Goal: Information Seeking & Learning: Learn about a topic

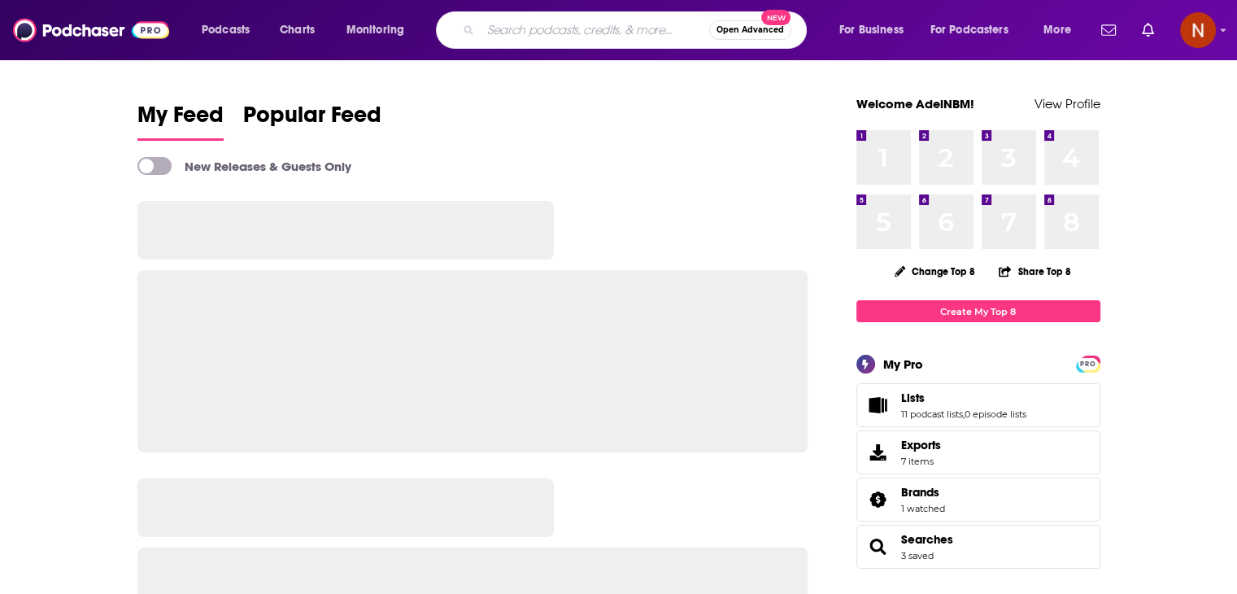
click at [507, 33] on input "Search podcasts, credits, & more..." at bounding box center [595, 30] width 229 height 26
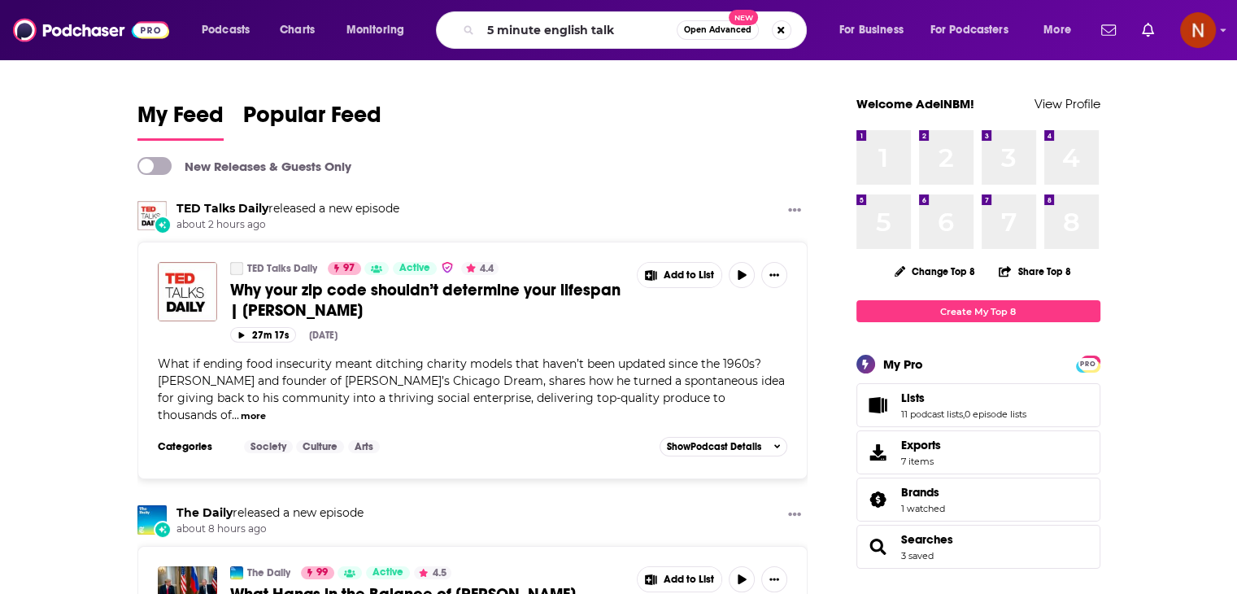
type input "5 minute english talk"
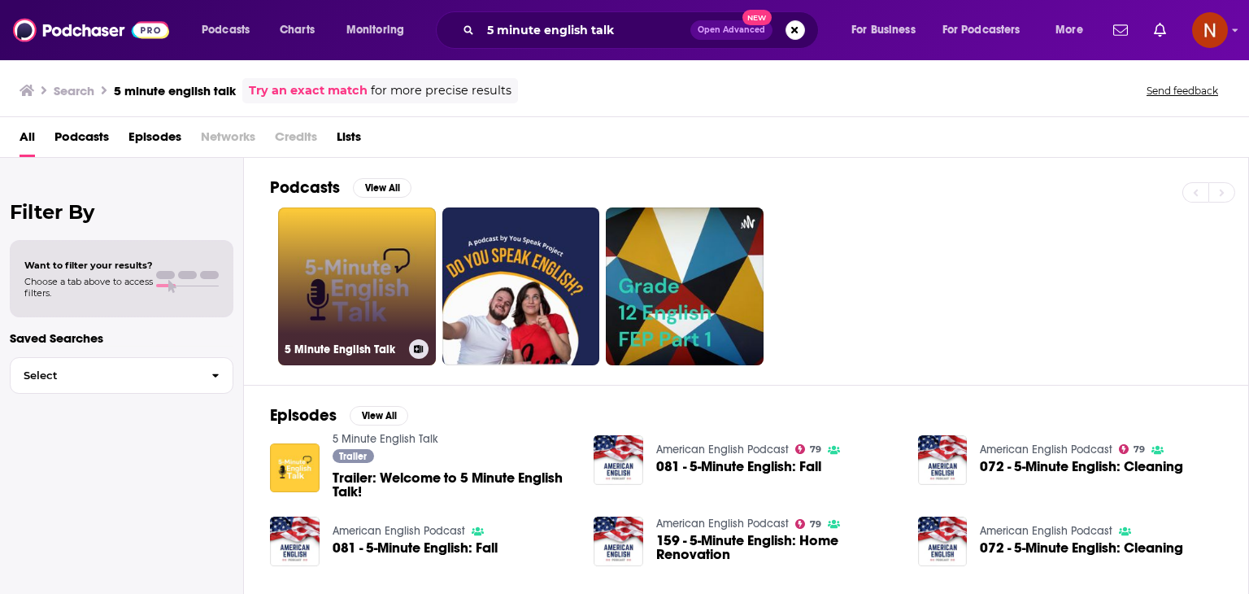
click at [340, 240] on link "5 Minute English Talk" at bounding box center [357, 286] width 158 height 158
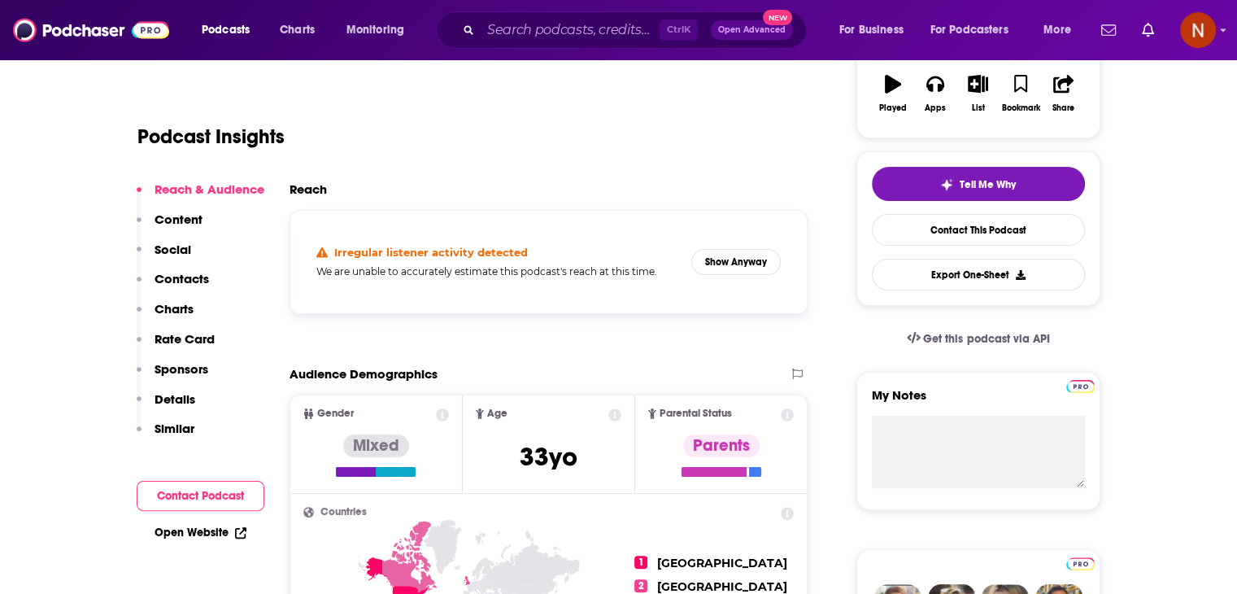
scroll to position [380, 0]
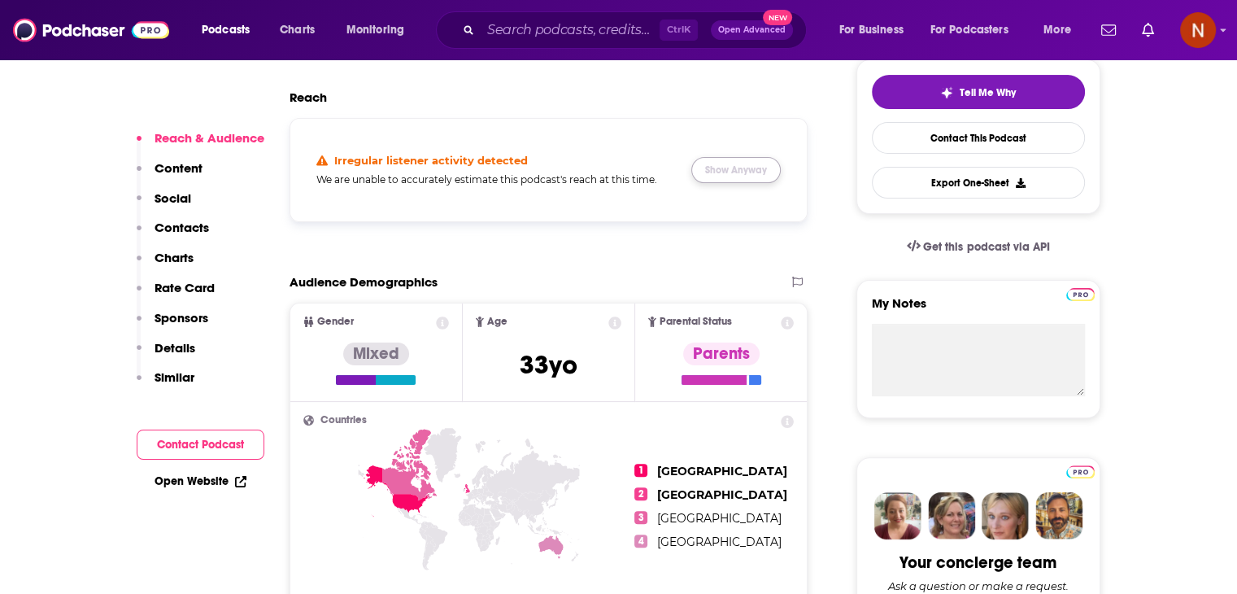
click at [770, 166] on button "Show Anyway" at bounding box center [735, 170] width 89 height 26
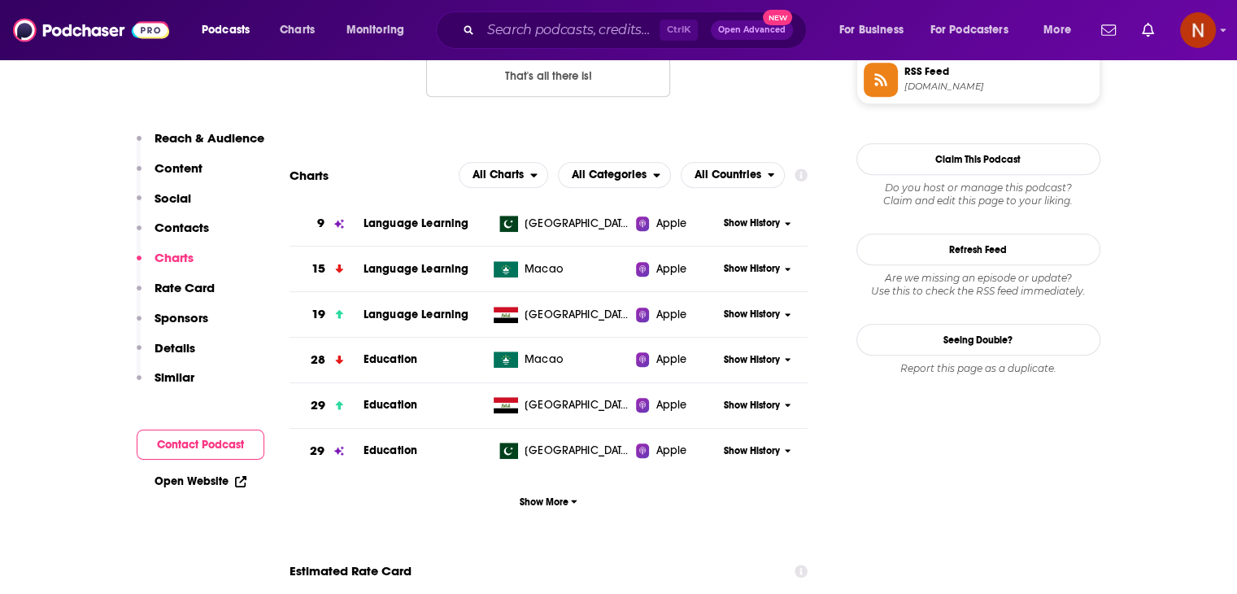
scroll to position [1402, 0]
click at [733, 221] on span "Show History" at bounding box center [752, 223] width 56 height 14
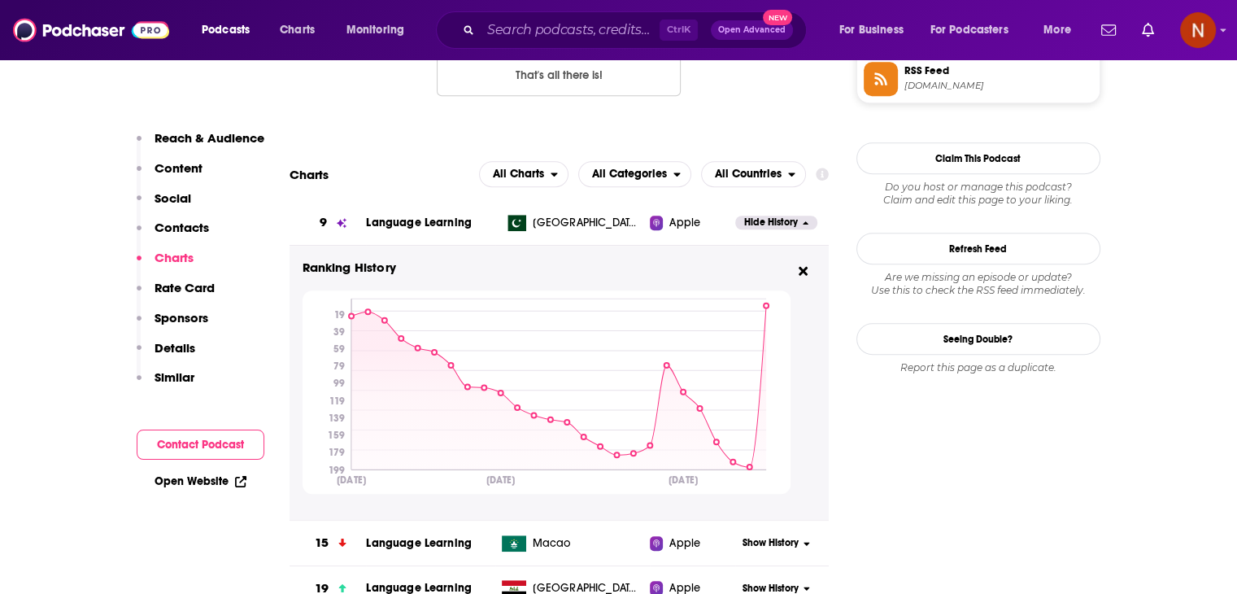
click at [773, 225] on span "Hide History" at bounding box center [771, 223] width 54 height 14
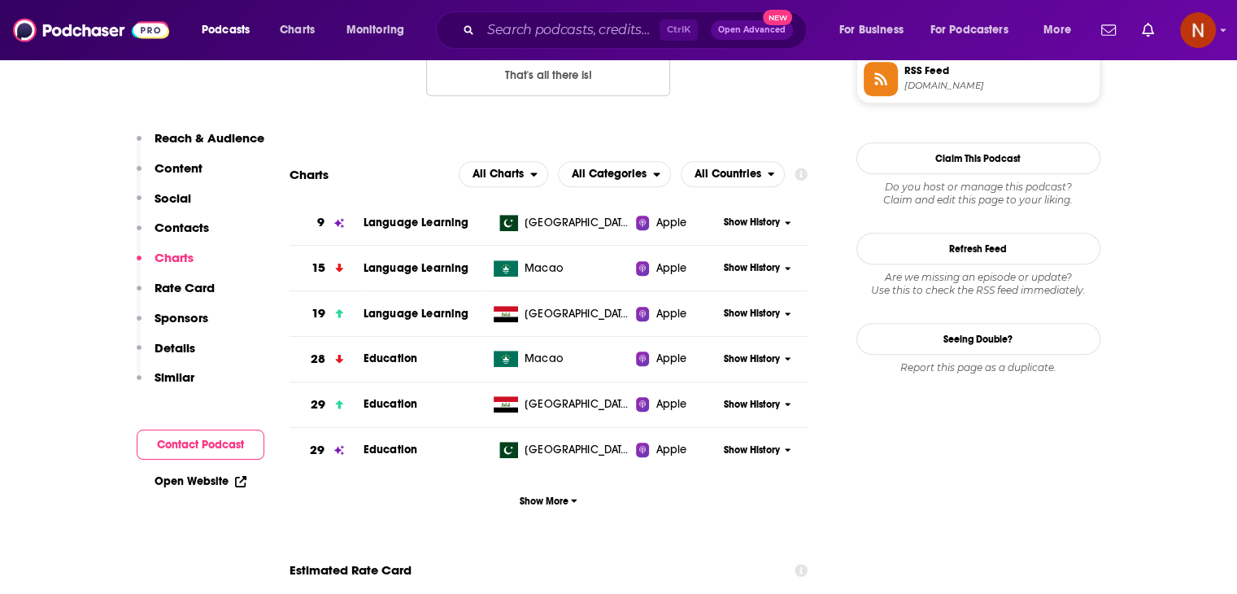
click at [759, 271] on span "Show History" at bounding box center [752, 268] width 56 height 14
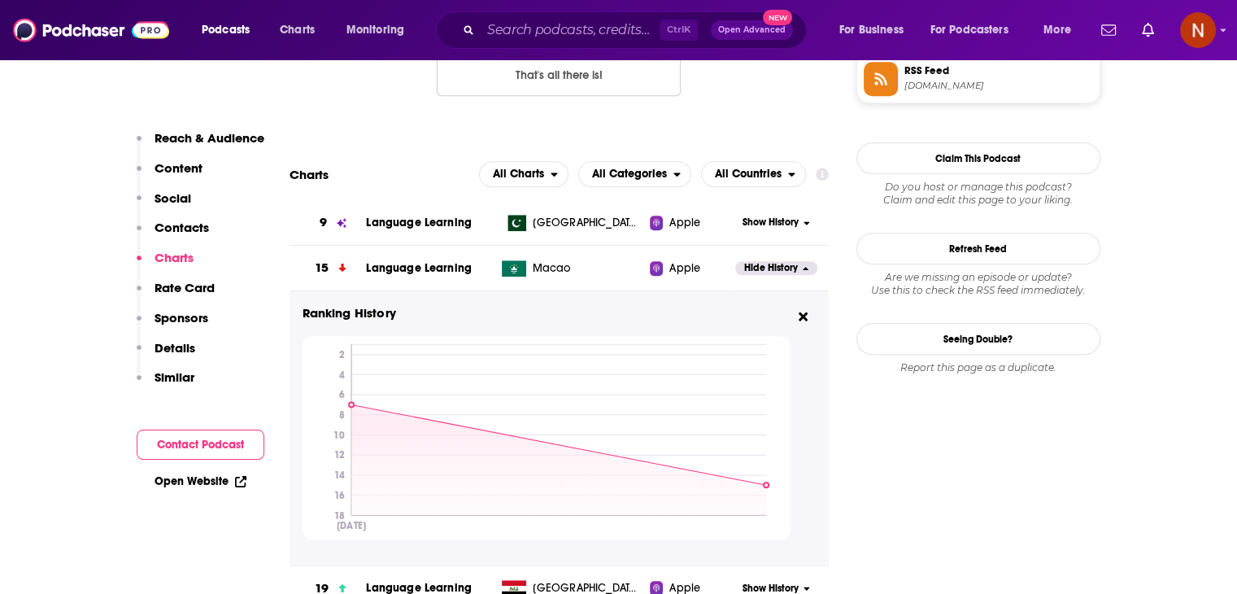
click at [759, 271] on span "Hide History" at bounding box center [771, 268] width 54 height 14
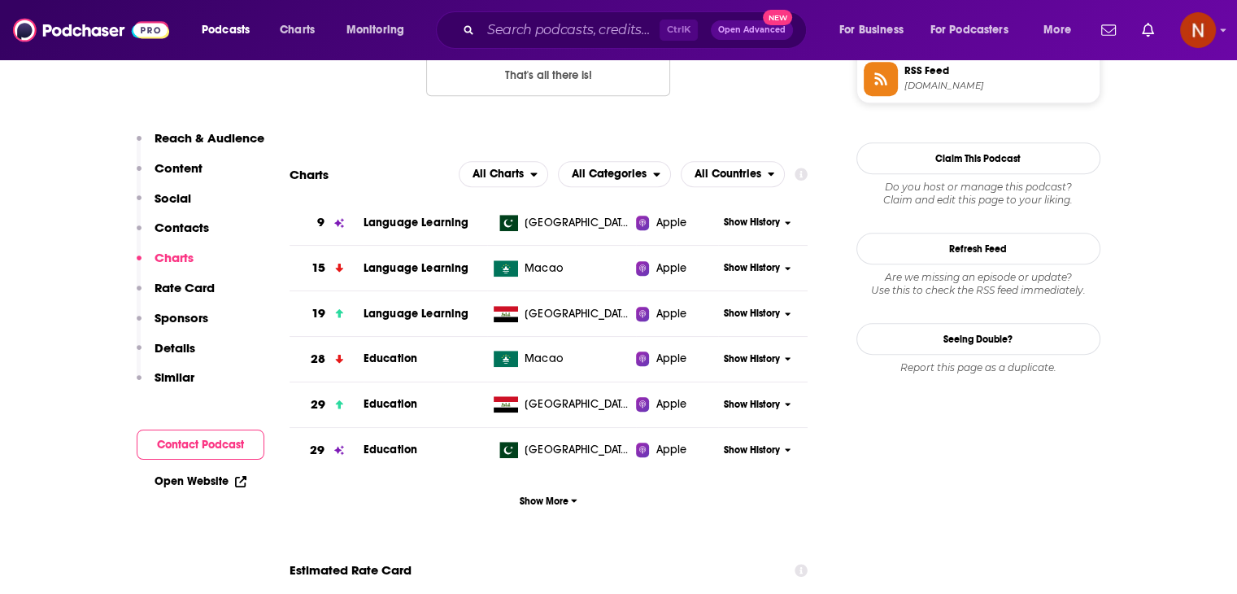
click at [757, 316] on span "Show History" at bounding box center [752, 314] width 56 height 14
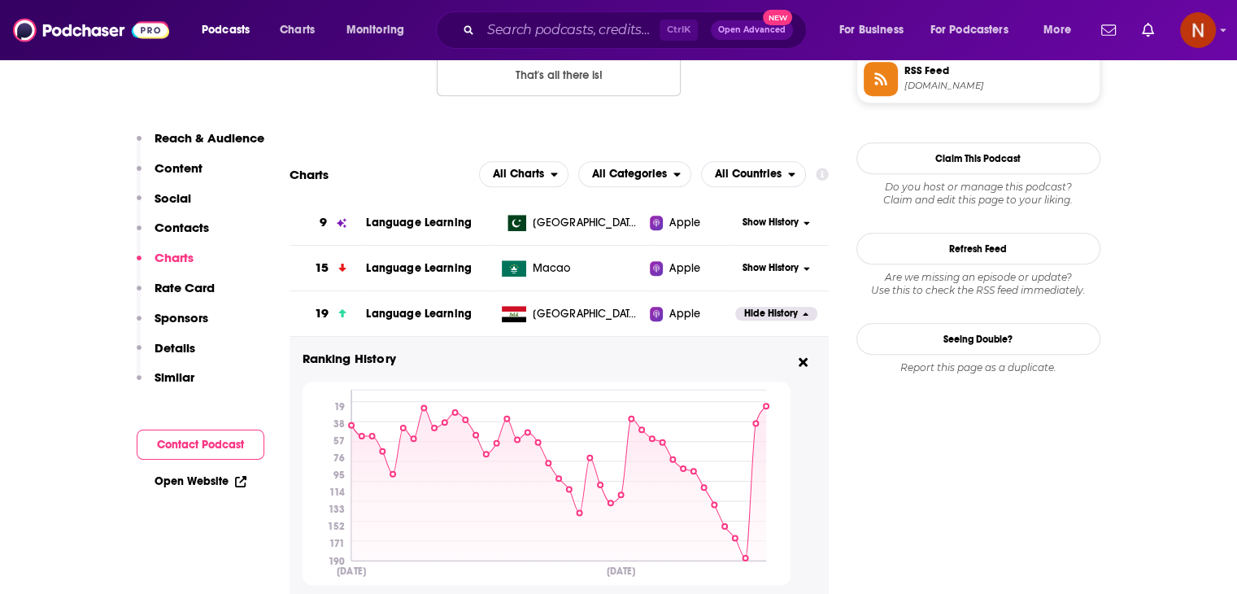
click at [757, 316] on span "Hide History" at bounding box center [771, 314] width 54 height 14
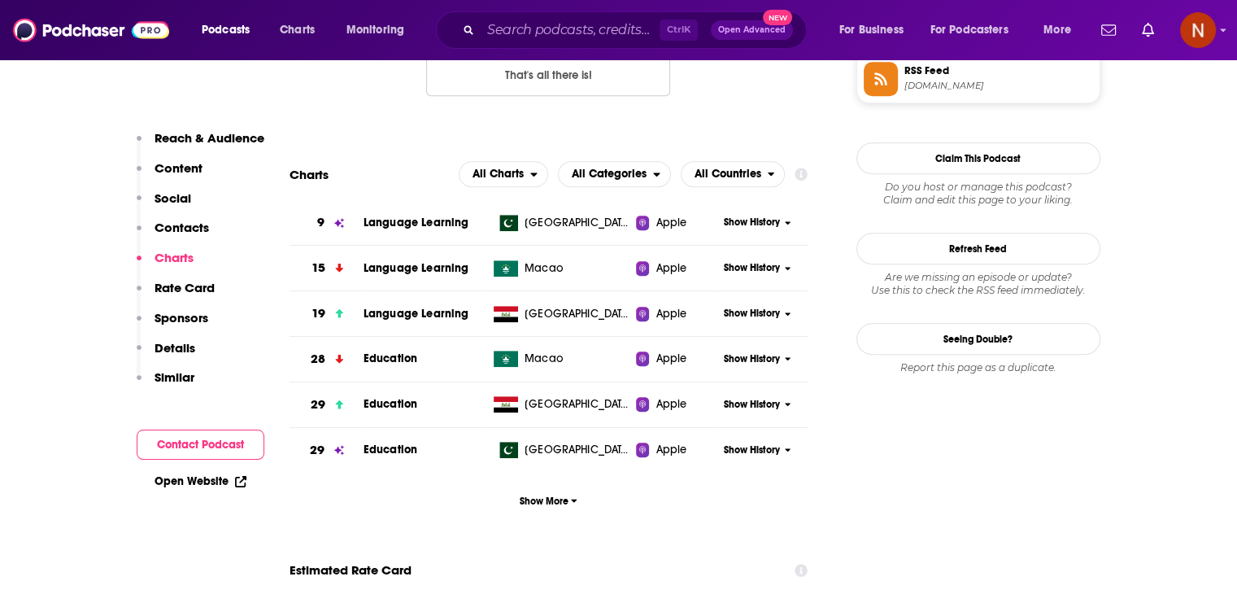
click at [758, 355] on span "Show History" at bounding box center [752, 359] width 56 height 14
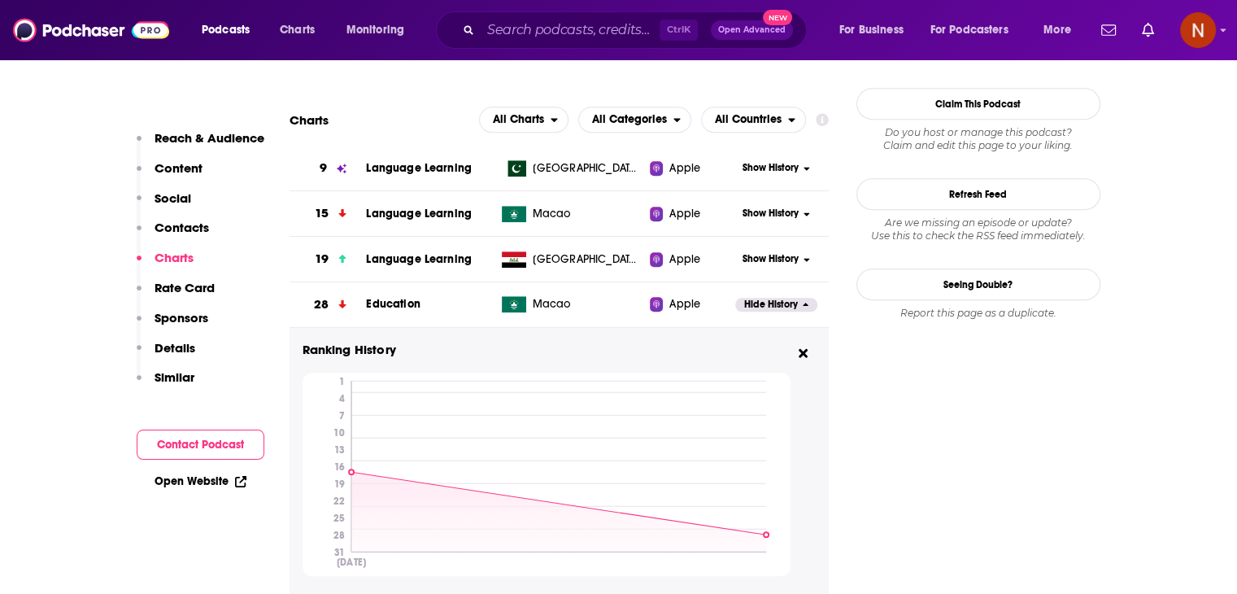
scroll to position [1457, 0]
click at [763, 304] on span "Hide History" at bounding box center [771, 304] width 54 height 14
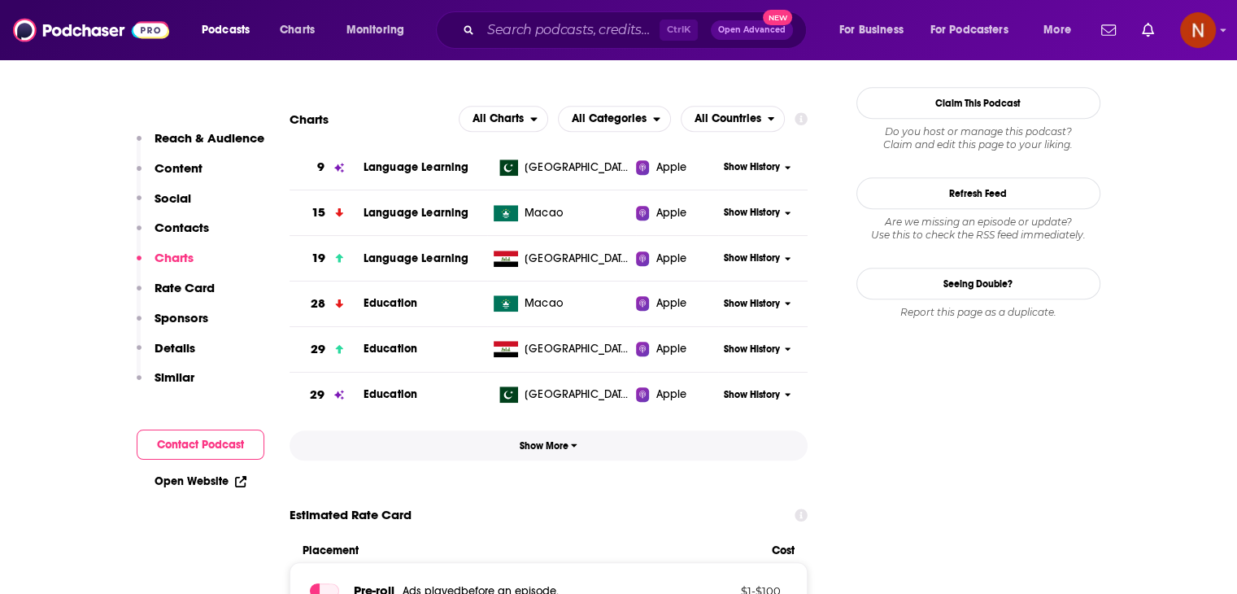
click at [556, 446] on span "Show More" at bounding box center [549, 445] width 58 height 11
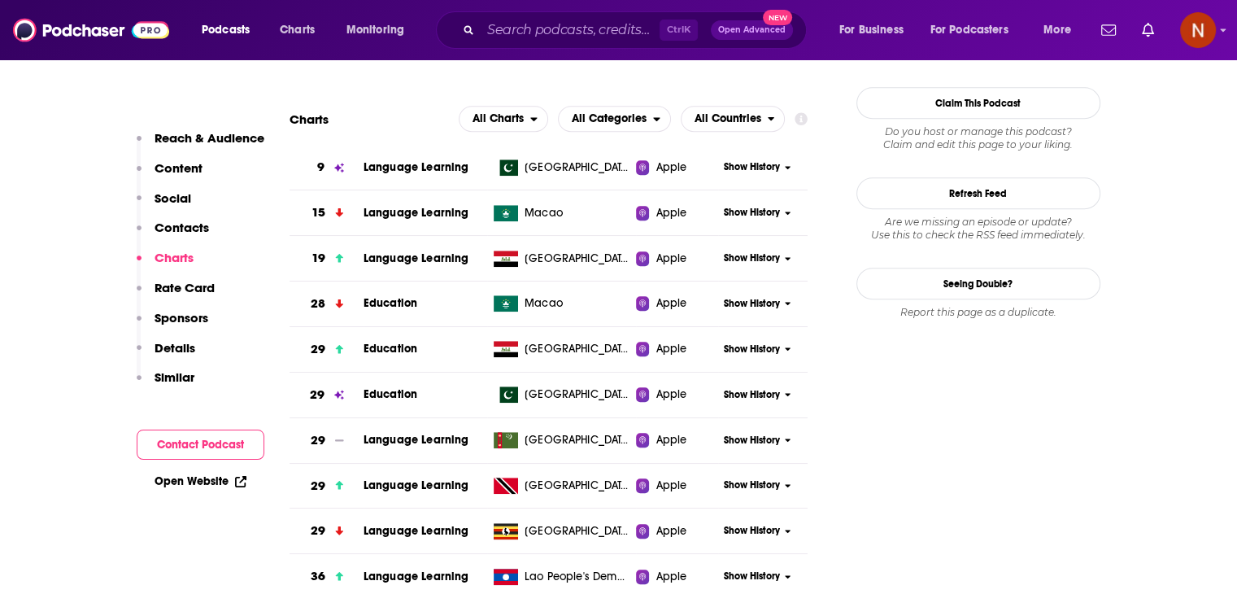
click at [747, 351] on span "Show History" at bounding box center [752, 349] width 56 height 14
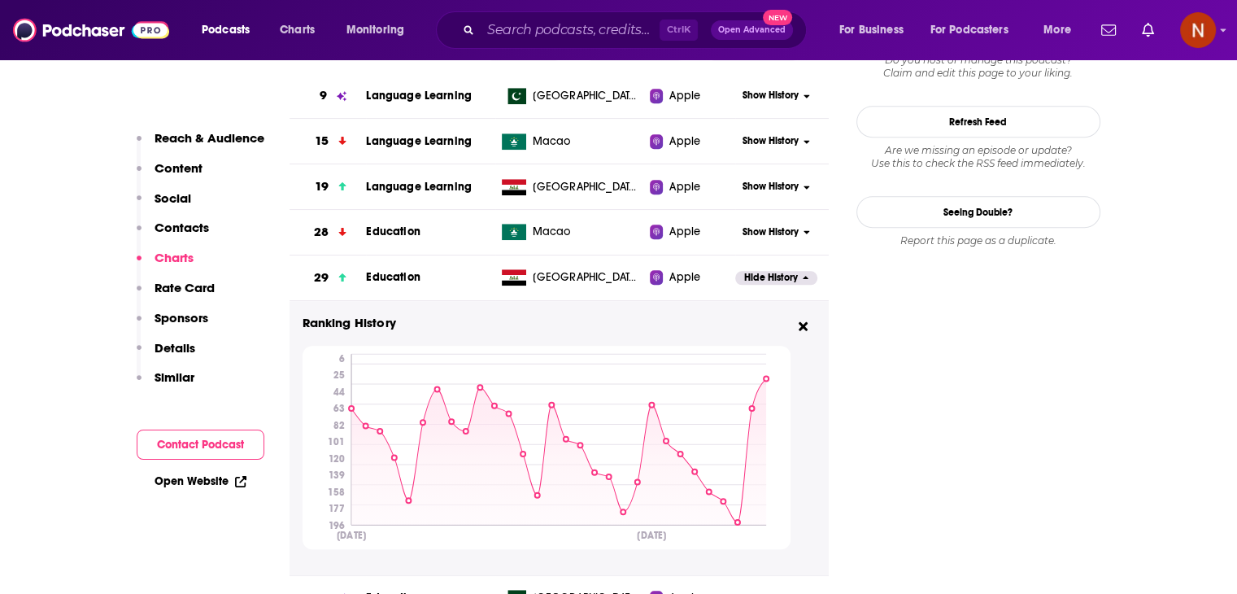
scroll to position [1531, 0]
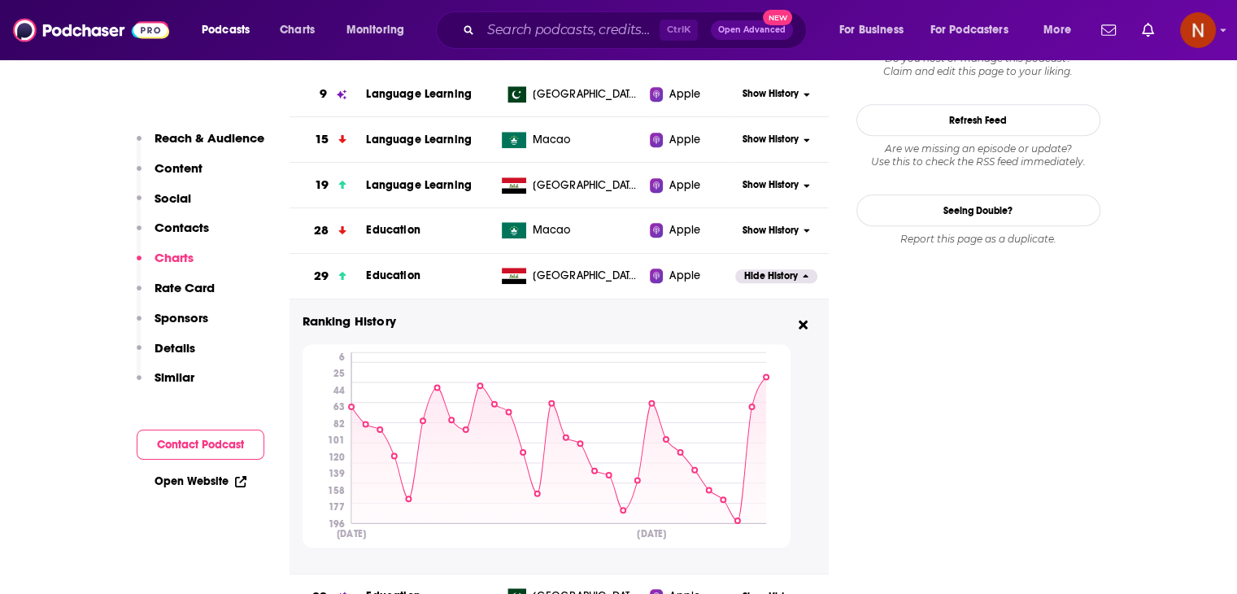
click at [774, 276] on span "Hide History" at bounding box center [771, 276] width 54 height 14
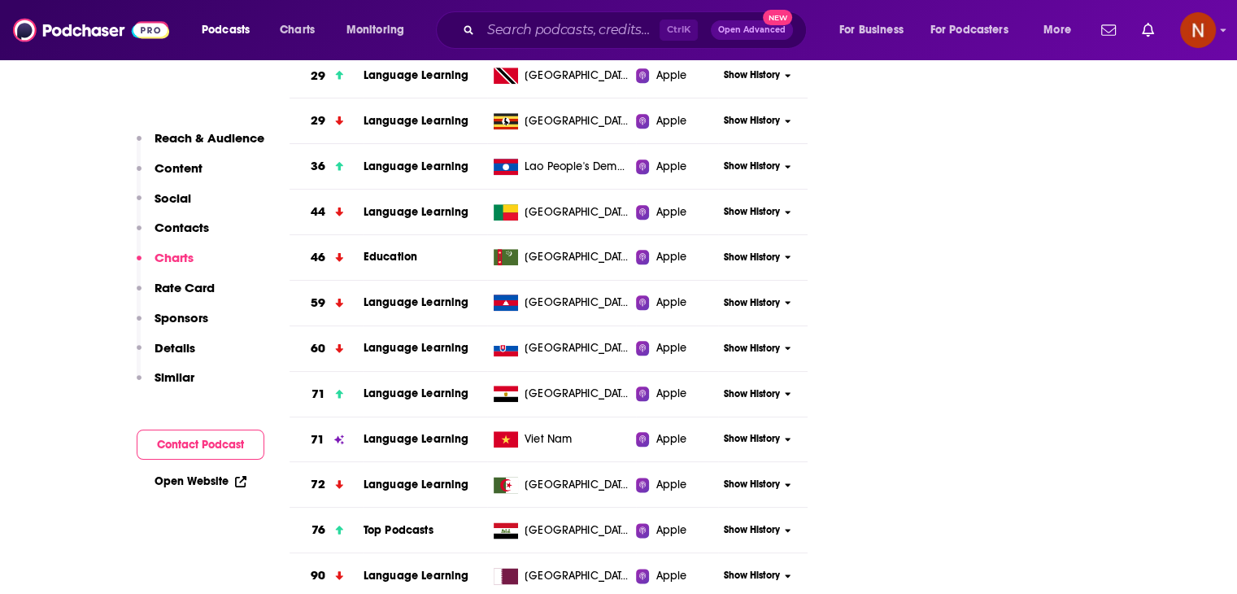
scroll to position [1867, 0]
click at [744, 387] on span "Show History" at bounding box center [752, 394] width 56 height 14
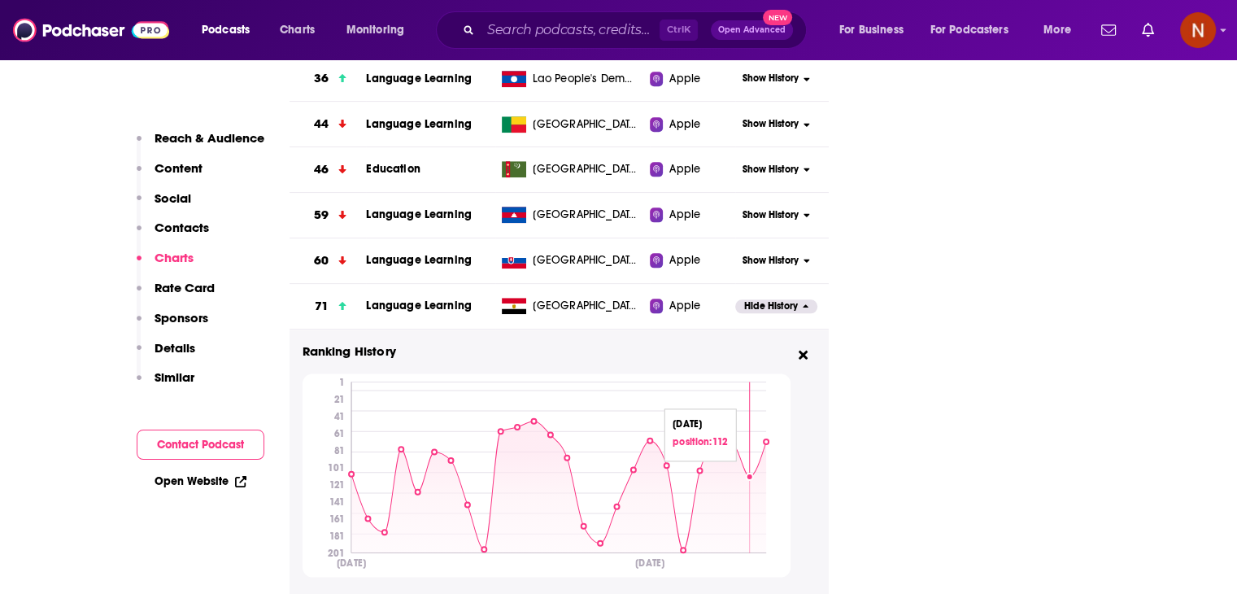
scroll to position [2010, 0]
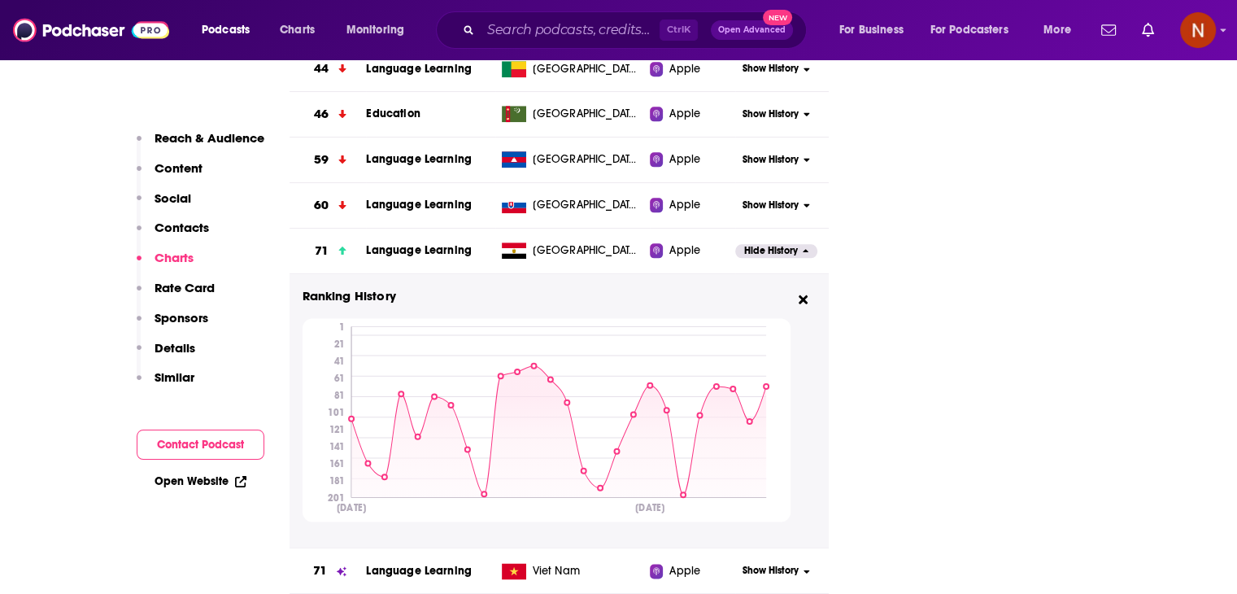
click at [760, 260] on div "Hide History" at bounding box center [781, 251] width 93 height 40
click at [761, 247] on span "Hide History" at bounding box center [771, 251] width 54 height 14
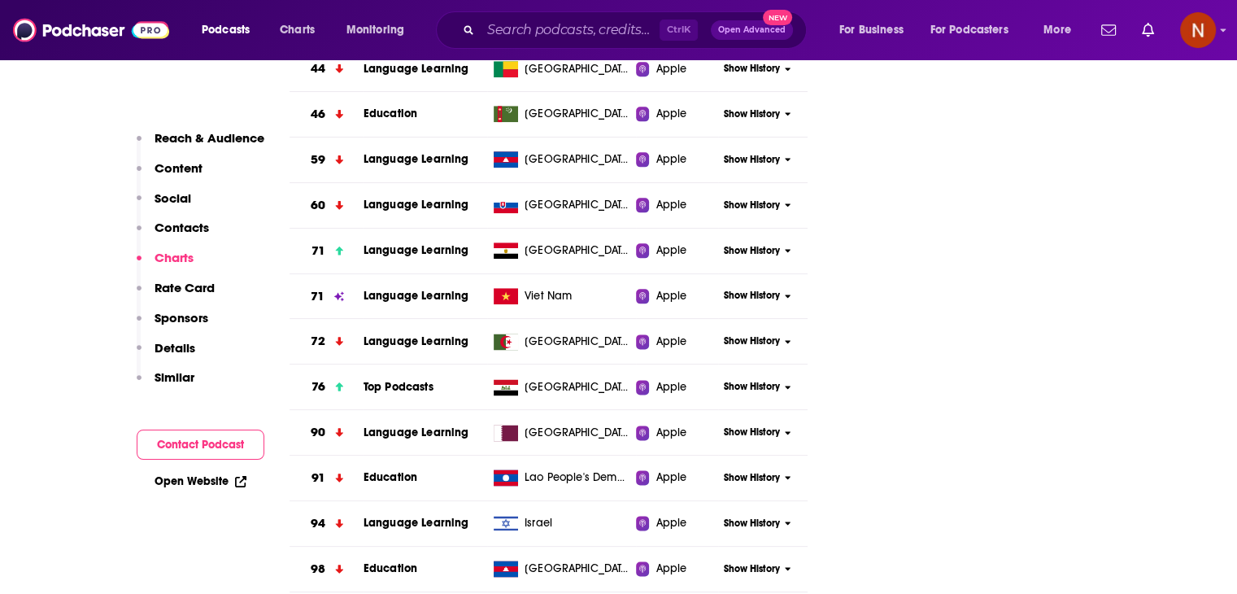
click at [760, 293] on span "Show History" at bounding box center [752, 296] width 56 height 14
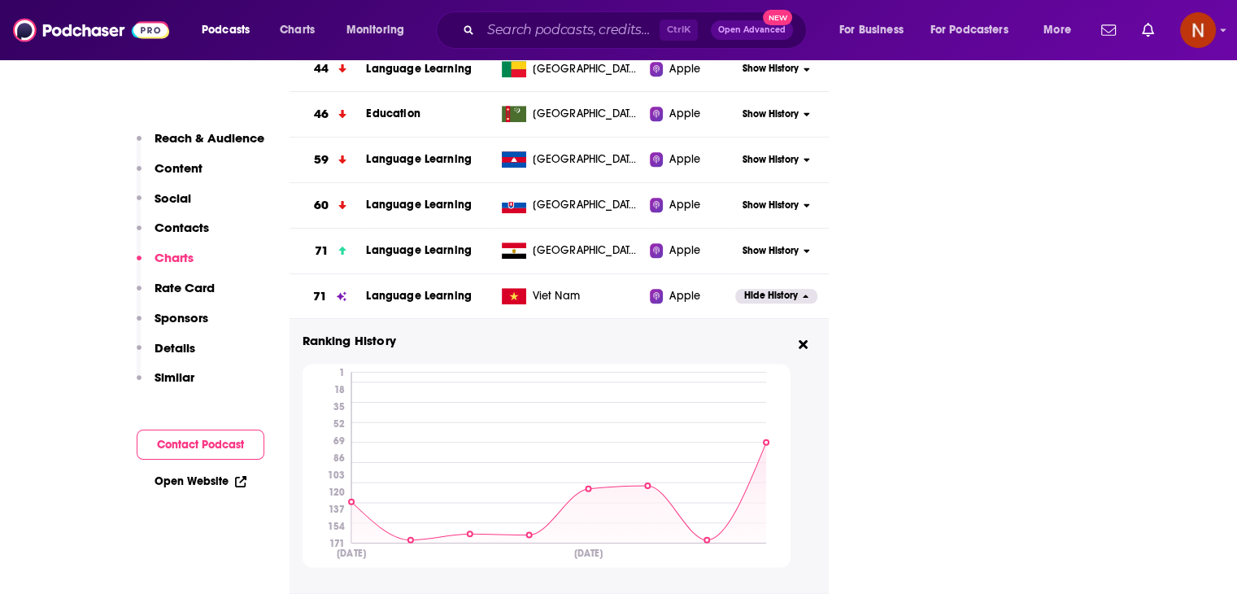
click at [760, 293] on span "Hide History" at bounding box center [771, 296] width 54 height 14
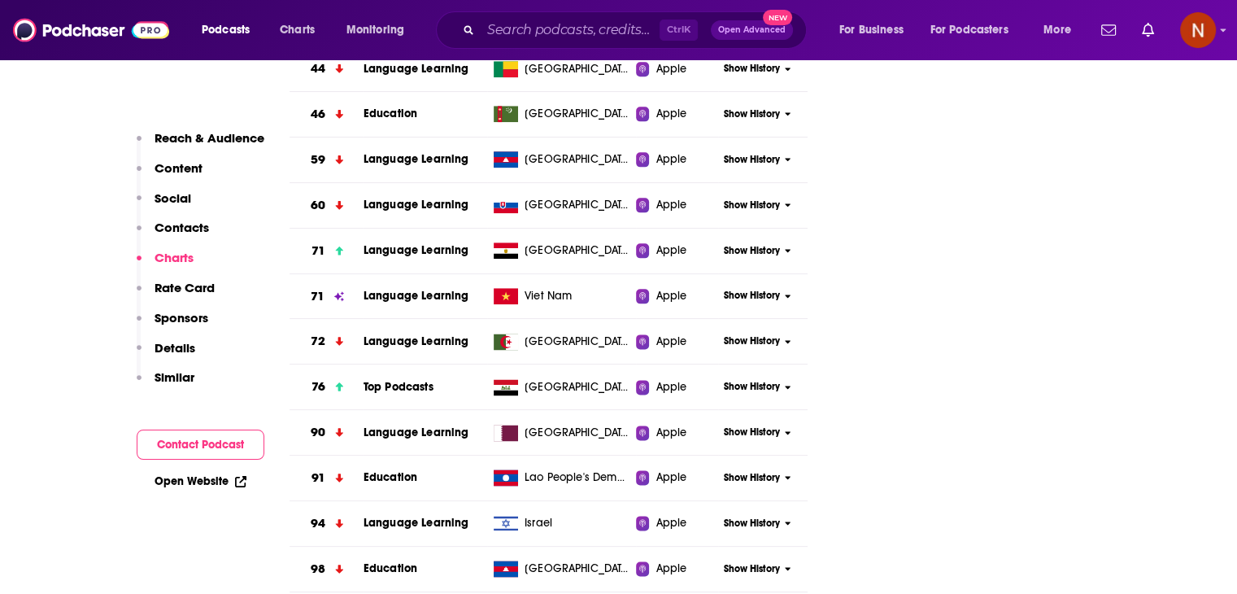
click at [754, 332] on div "Show History" at bounding box center [762, 341] width 89 height 40
click at [755, 341] on span "Show History" at bounding box center [752, 341] width 56 height 14
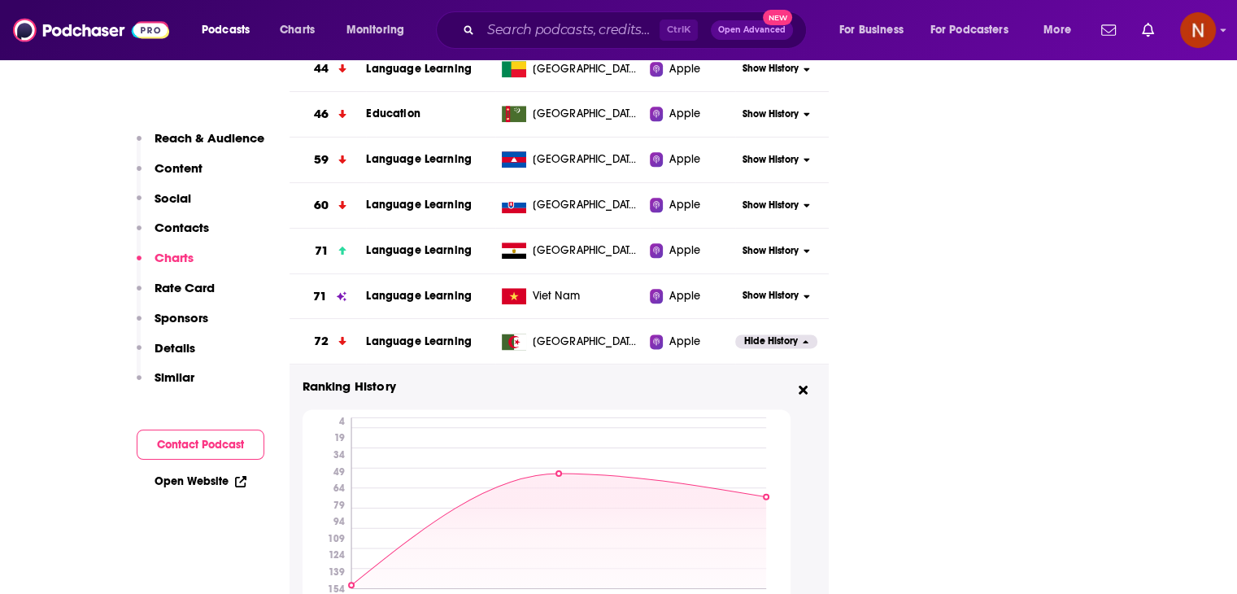
click at [755, 340] on span "Hide History" at bounding box center [771, 341] width 54 height 14
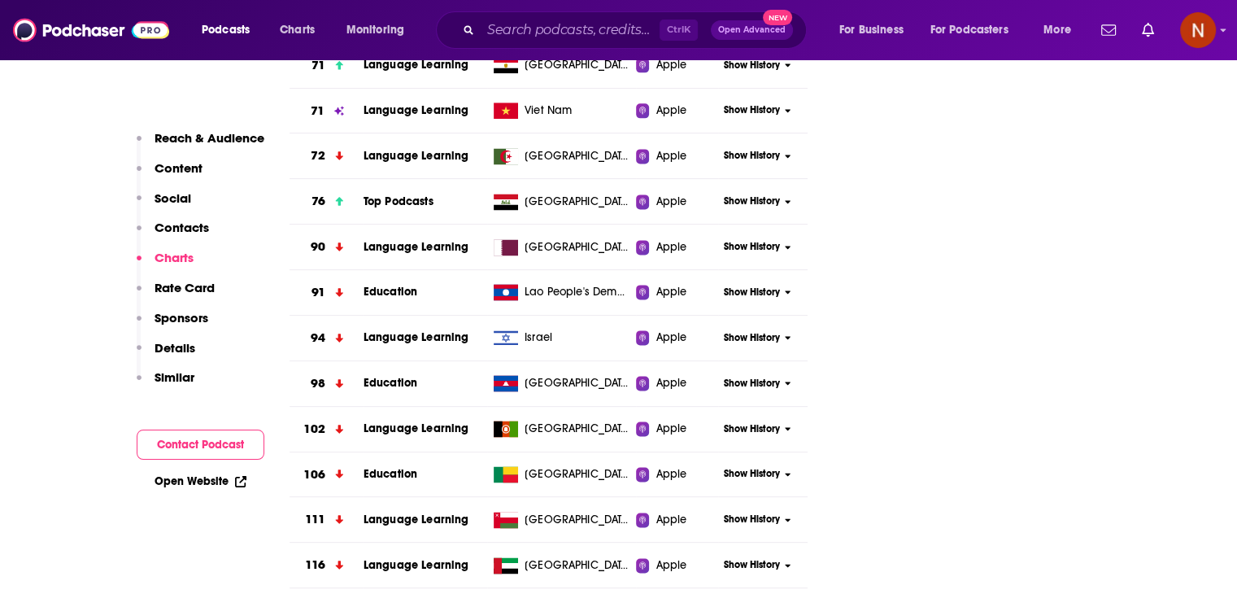
scroll to position [2197, 0]
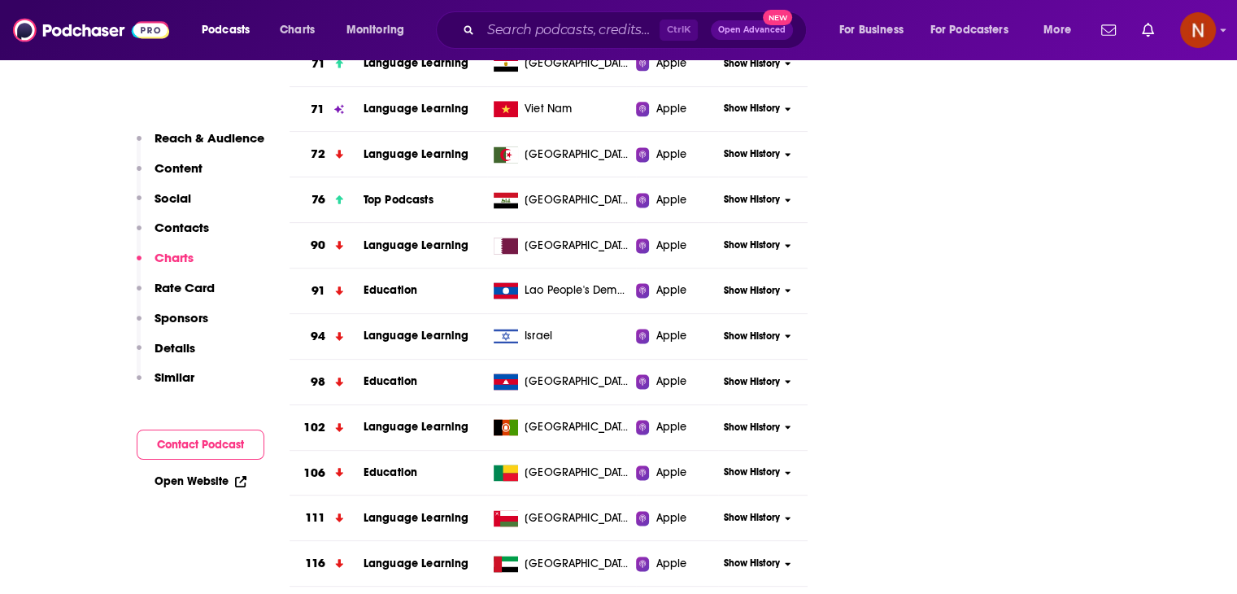
click at [747, 337] on span "Show History" at bounding box center [752, 336] width 56 height 14
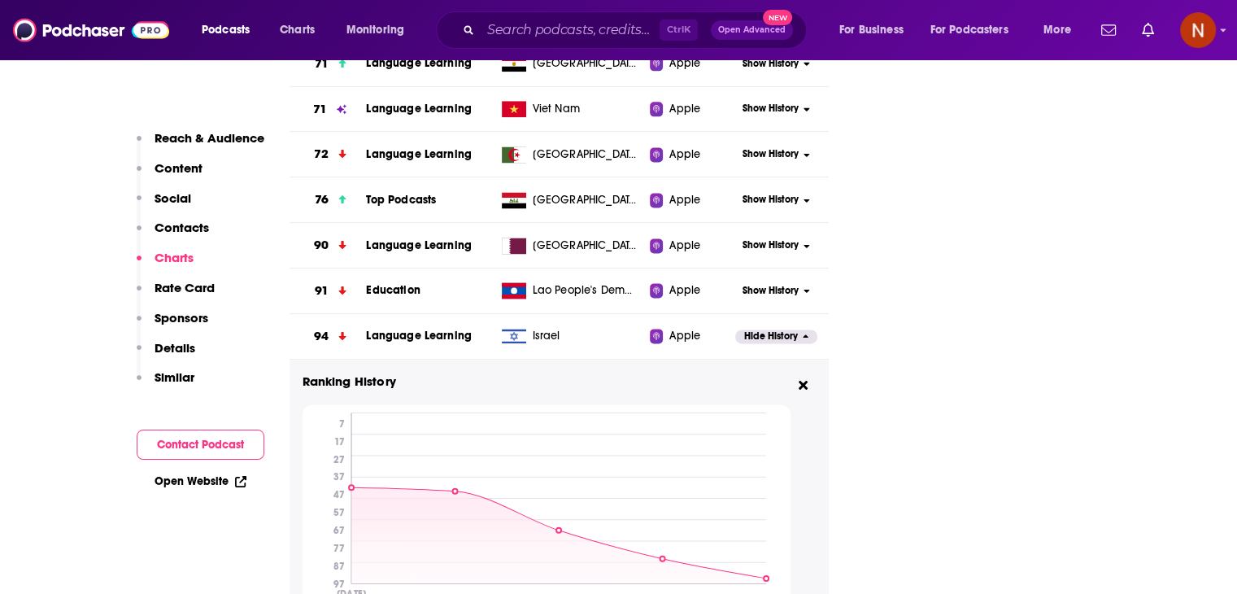
click at [747, 337] on span "Hide History" at bounding box center [771, 336] width 54 height 14
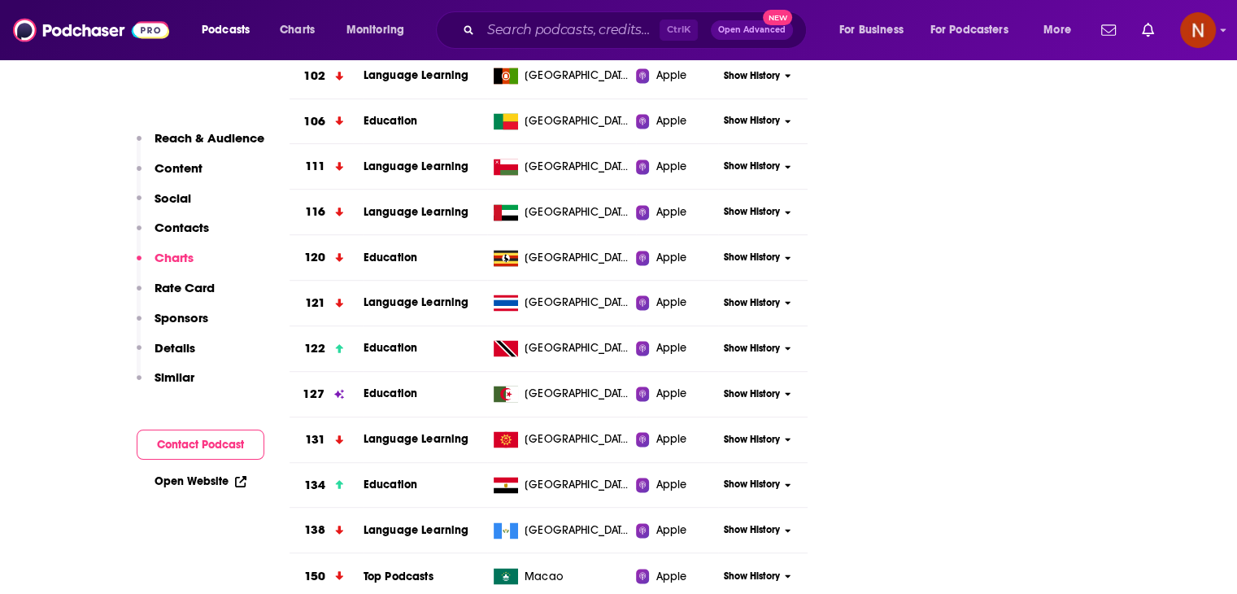
scroll to position [2552, 0]
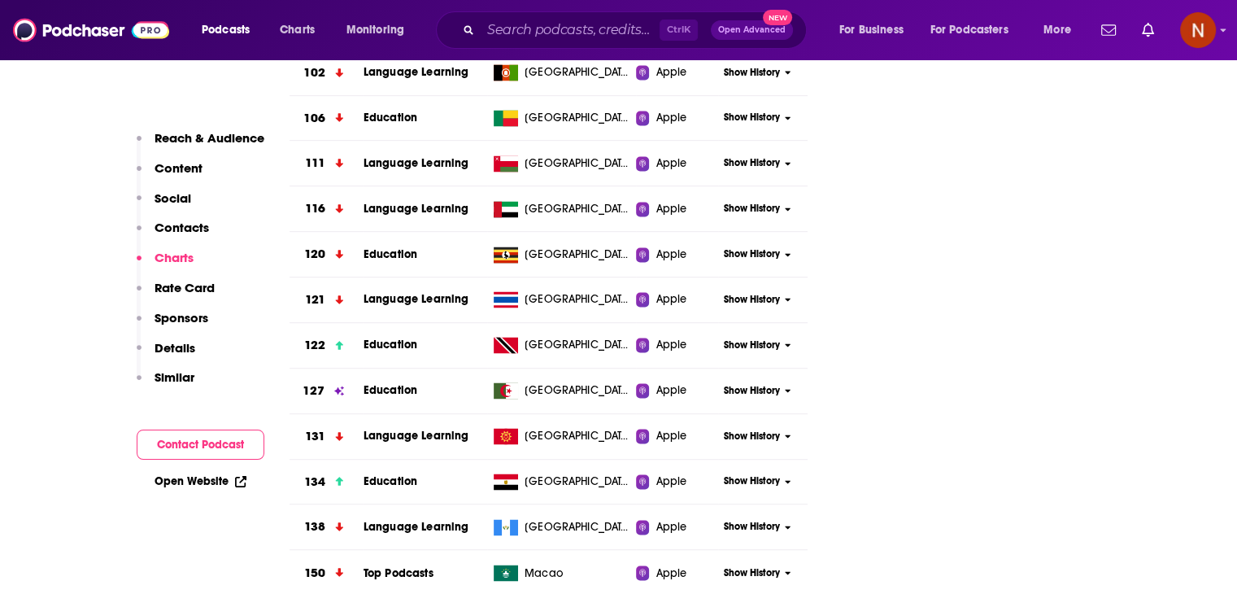
click at [746, 338] on span "Show History" at bounding box center [752, 345] width 56 height 14
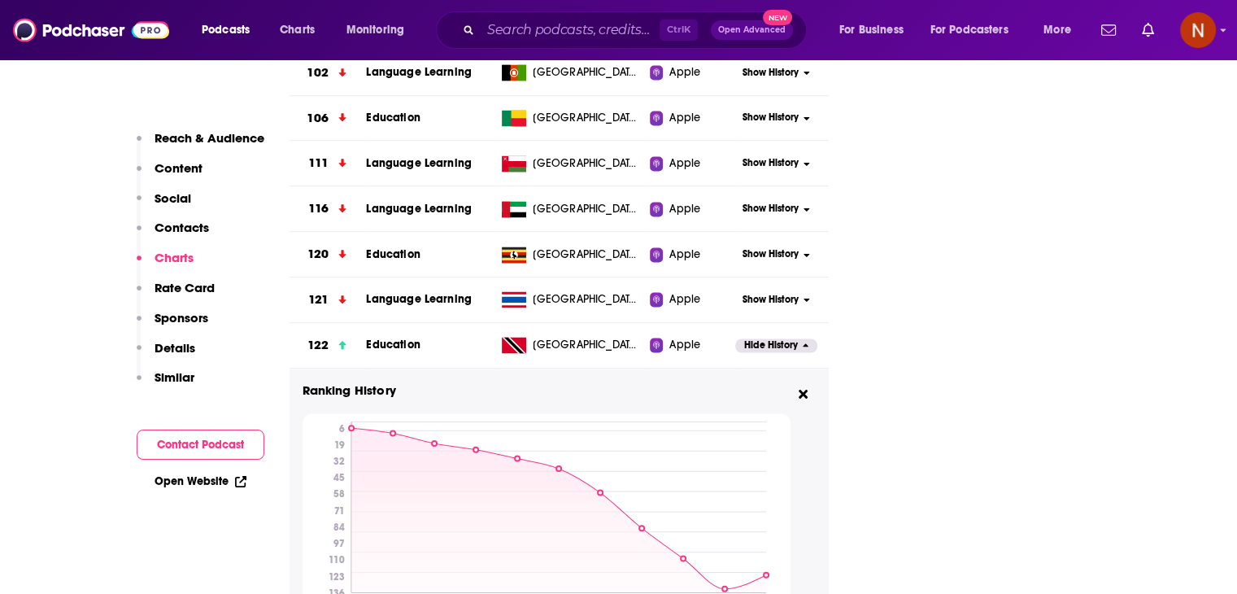
click at [746, 339] on span "Hide History" at bounding box center [771, 345] width 54 height 14
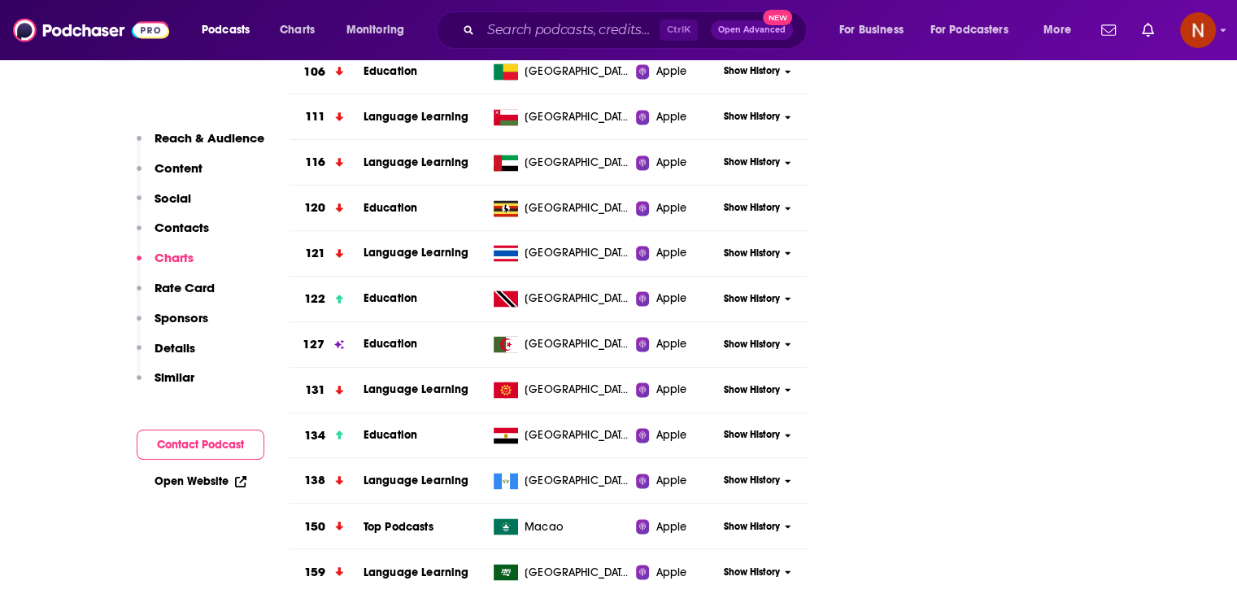
scroll to position [2599, 0]
click at [746, 339] on span "Show History" at bounding box center [752, 344] width 56 height 14
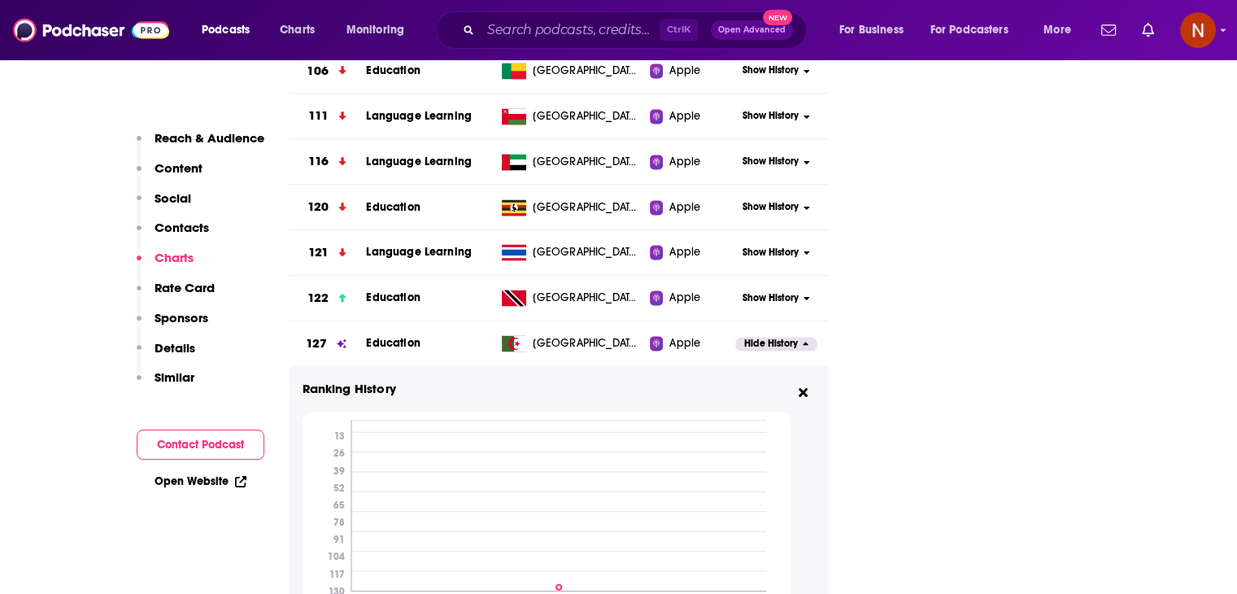
click at [746, 339] on span "Hide History" at bounding box center [771, 344] width 54 height 14
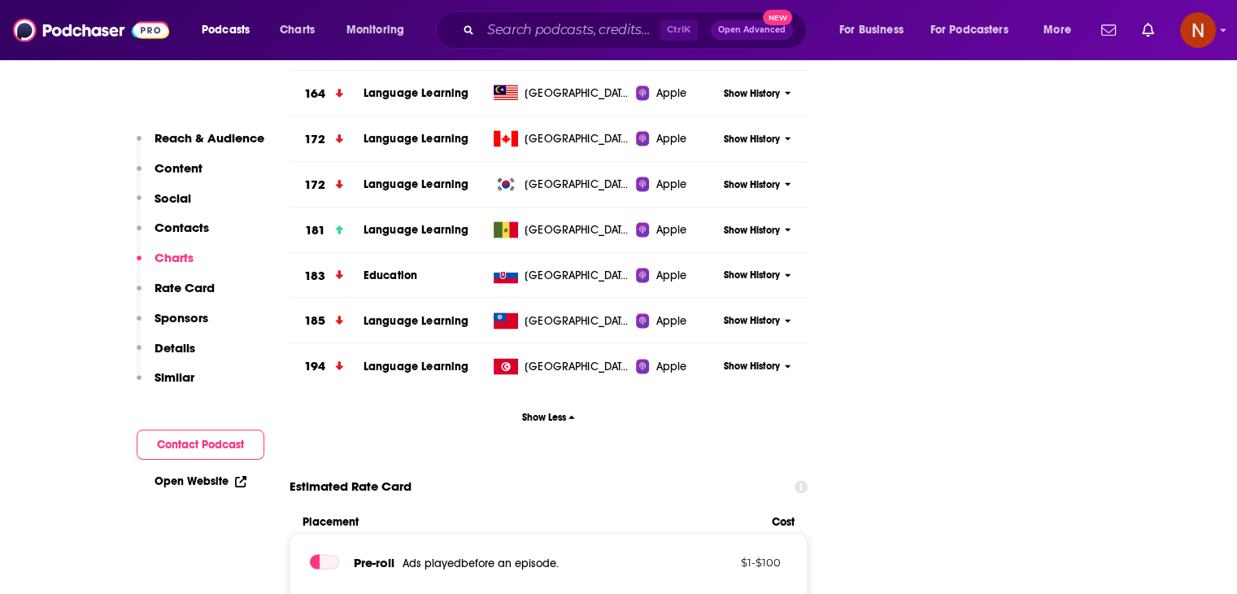
scroll to position [3008, 0]
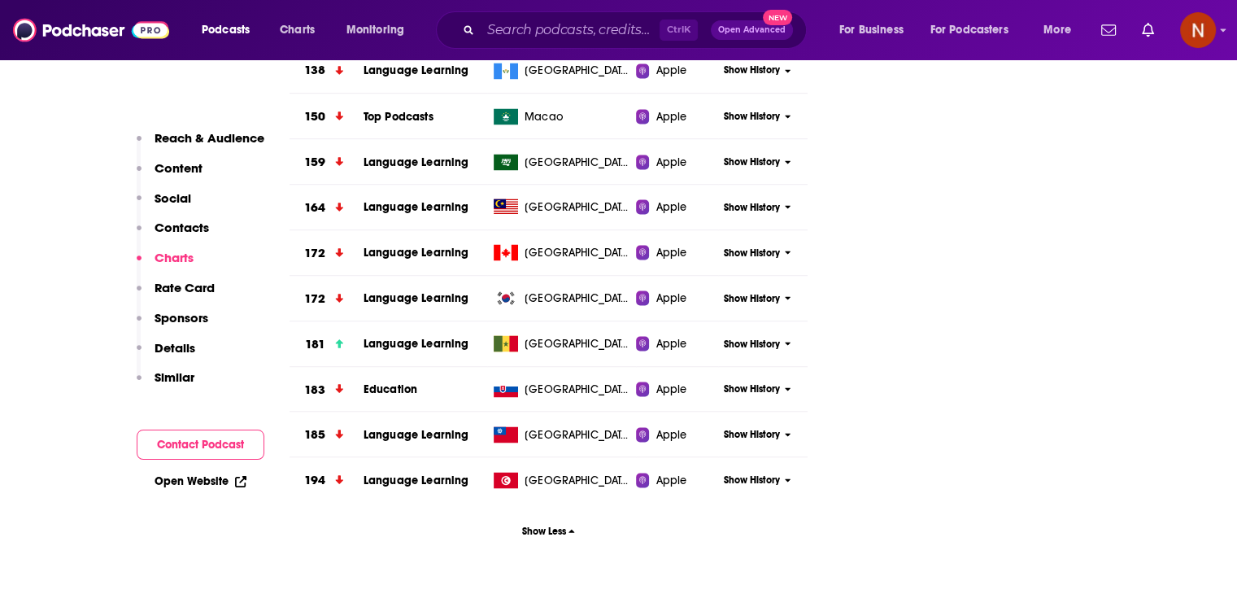
click at [742, 339] on span "Show History" at bounding box center [752, 344] width 56 height 14
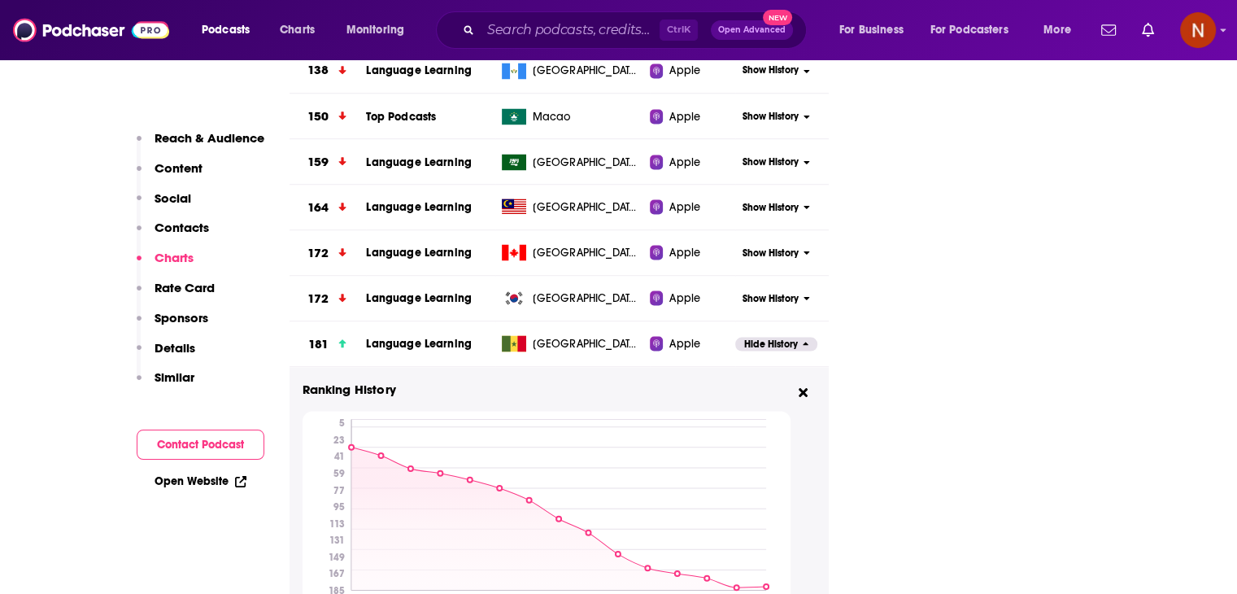
scroll to position [3097, 0]
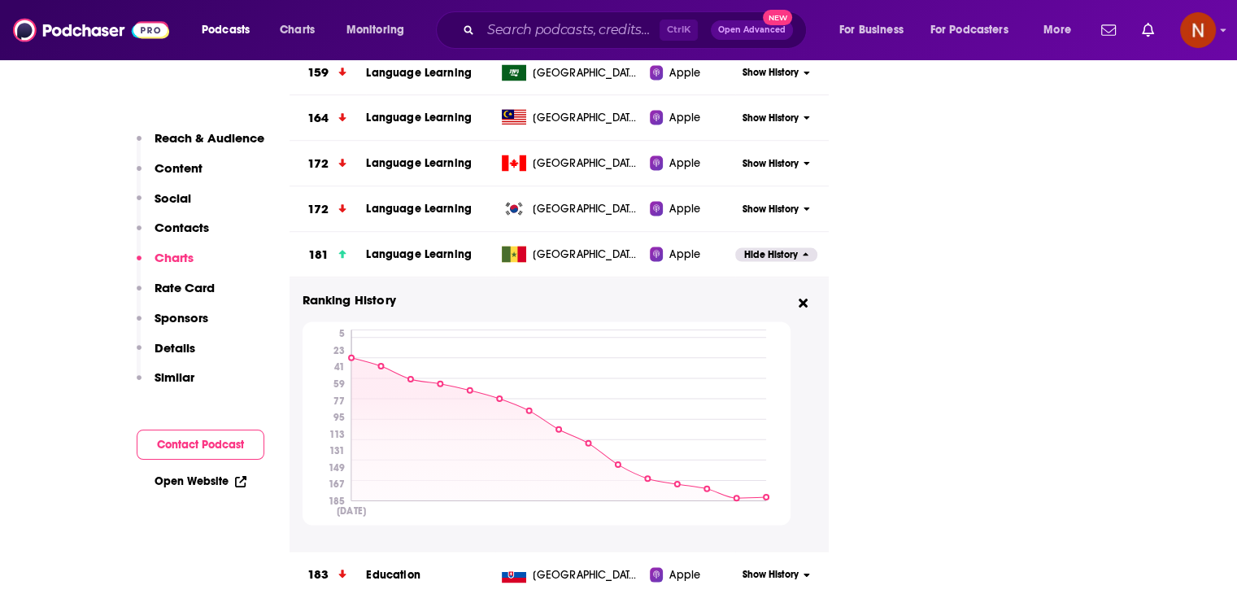
click at [766, 256] on span "Hide History" at bounding box center [771, 255] width 54 height 14
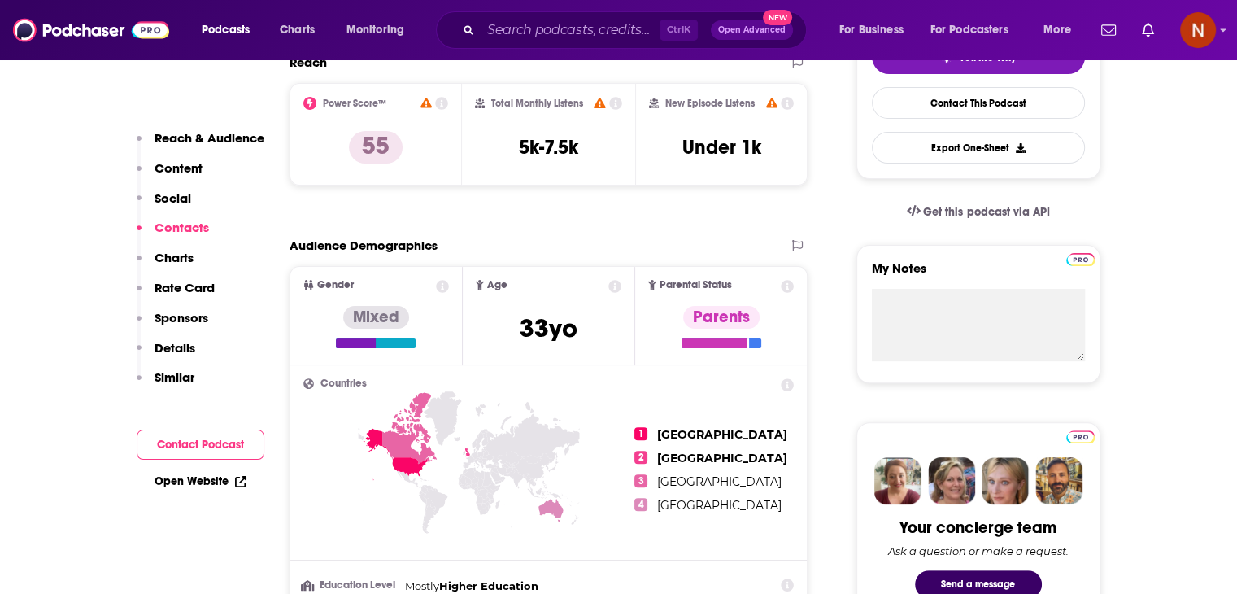
scroll to position [0, 0]
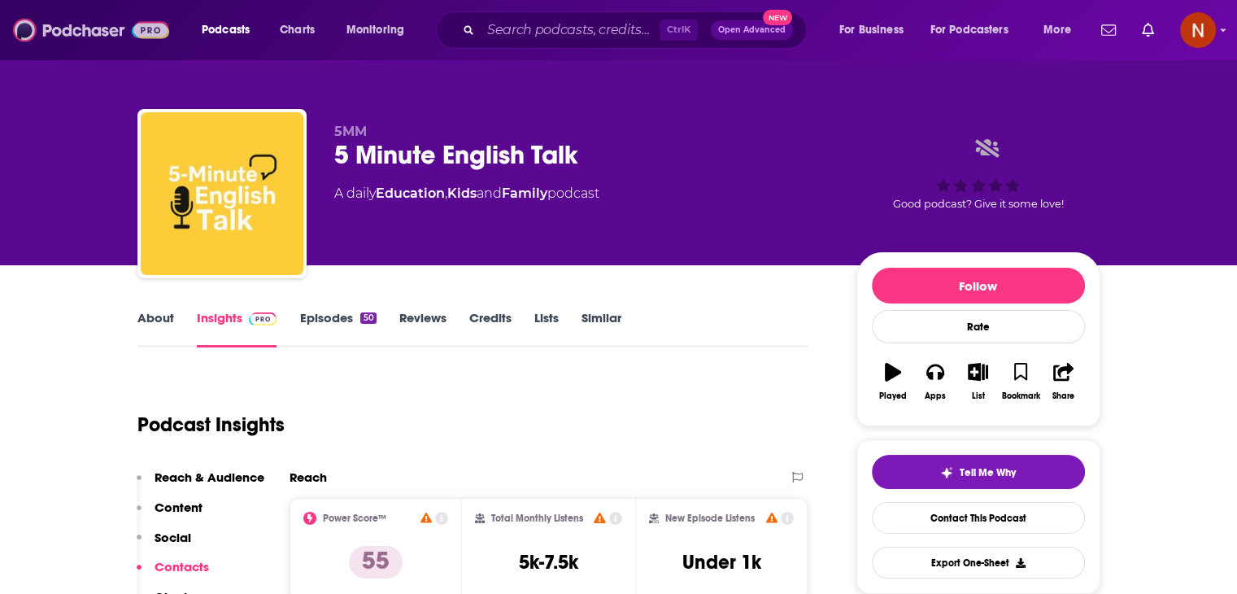
click at [94, 28] on img at bounding box center [91, 30] width 156 height 31
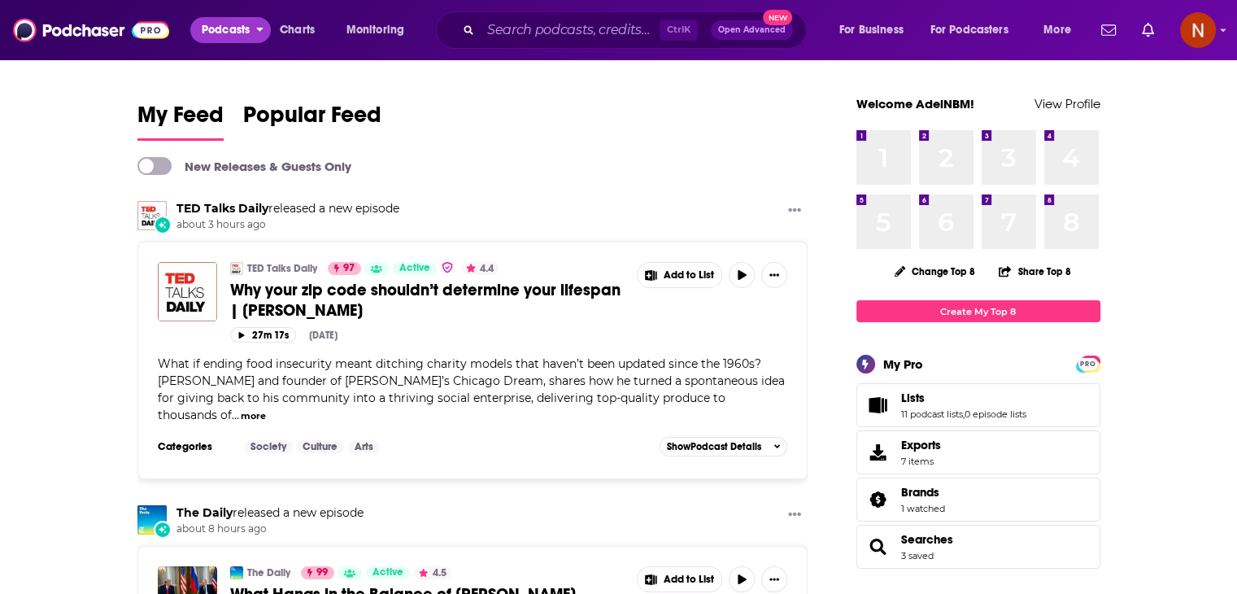
click at [241, 37] on span "Podcasts" at bounding box center [226, 30] width 48 height 23
